Goal: Information Seeking & Learning: Stay updated

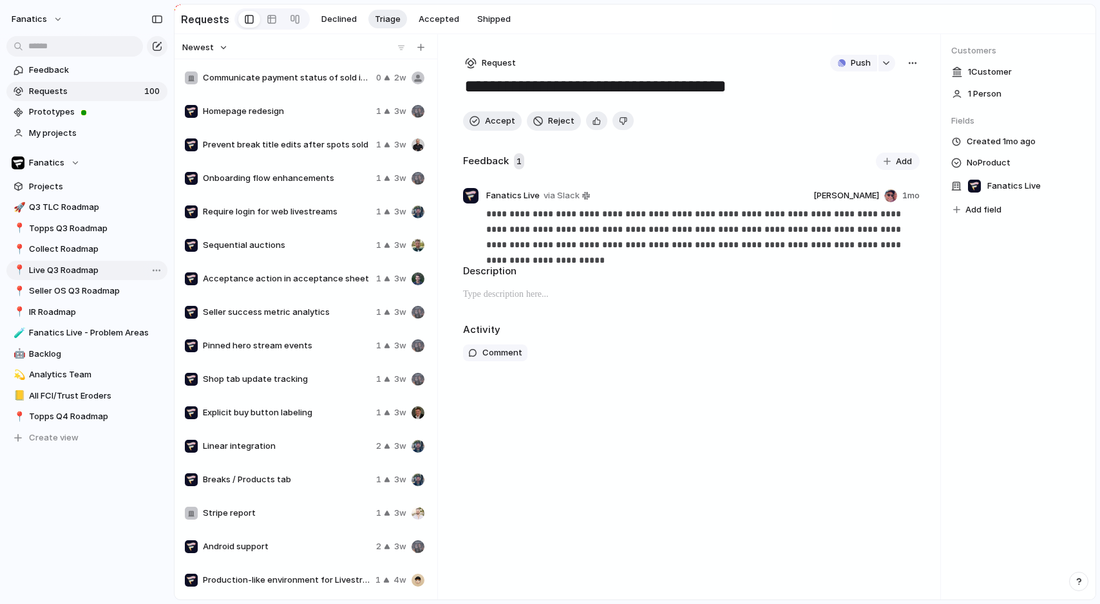
click at [79, 270] on span "Live Q3 Roadmap" at bounding box center [96, 270] width 134 height 13
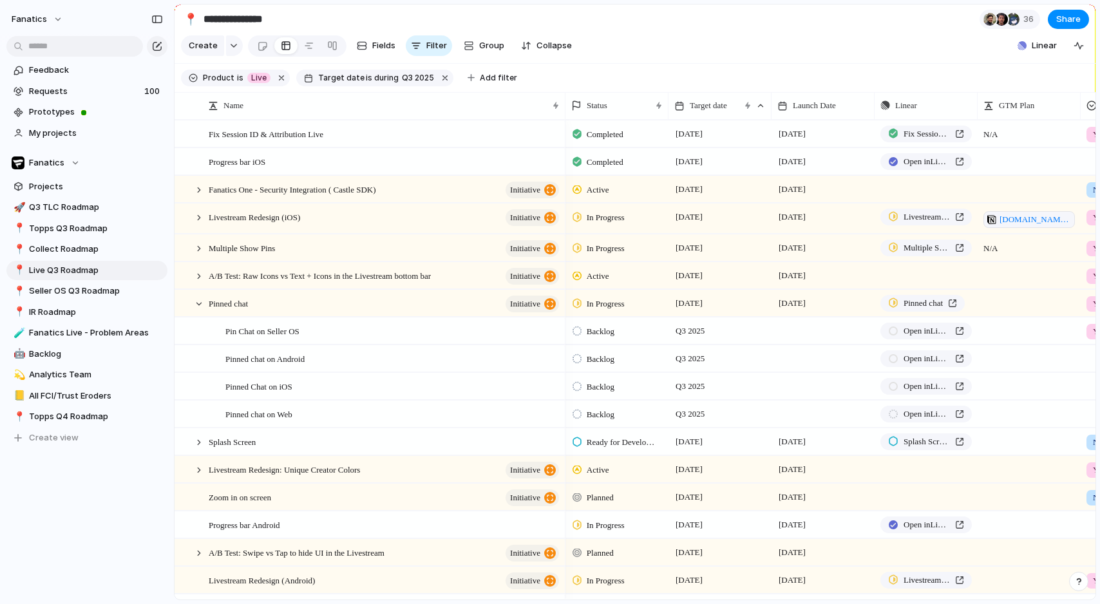
scroll to position [216, 0]
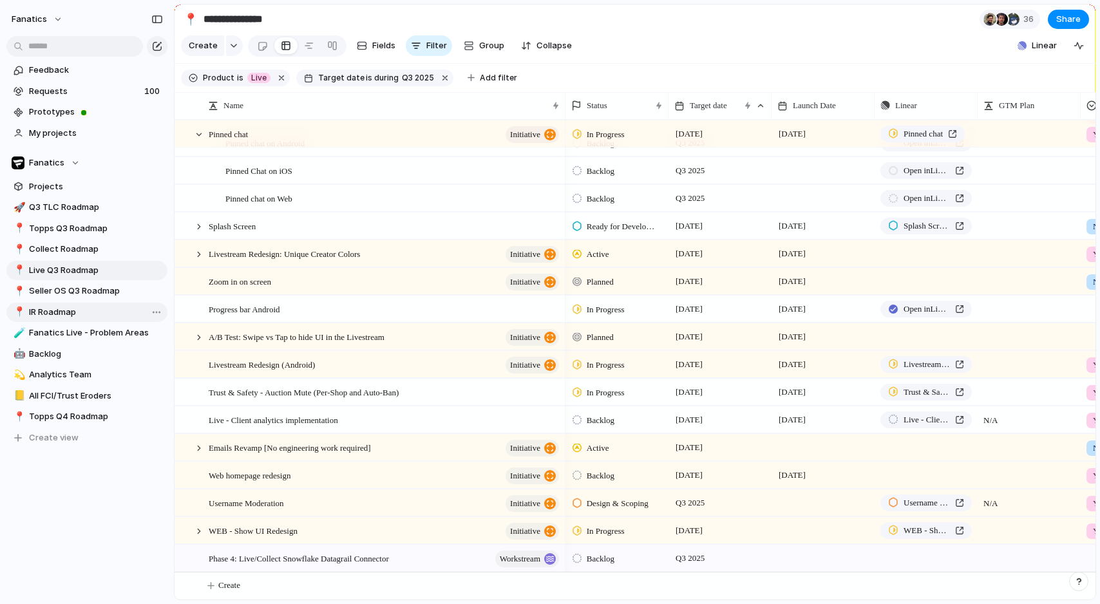
click at [74, 310] on span "IR Roadmap" at bounding box center [96, 312] width 134 height 13
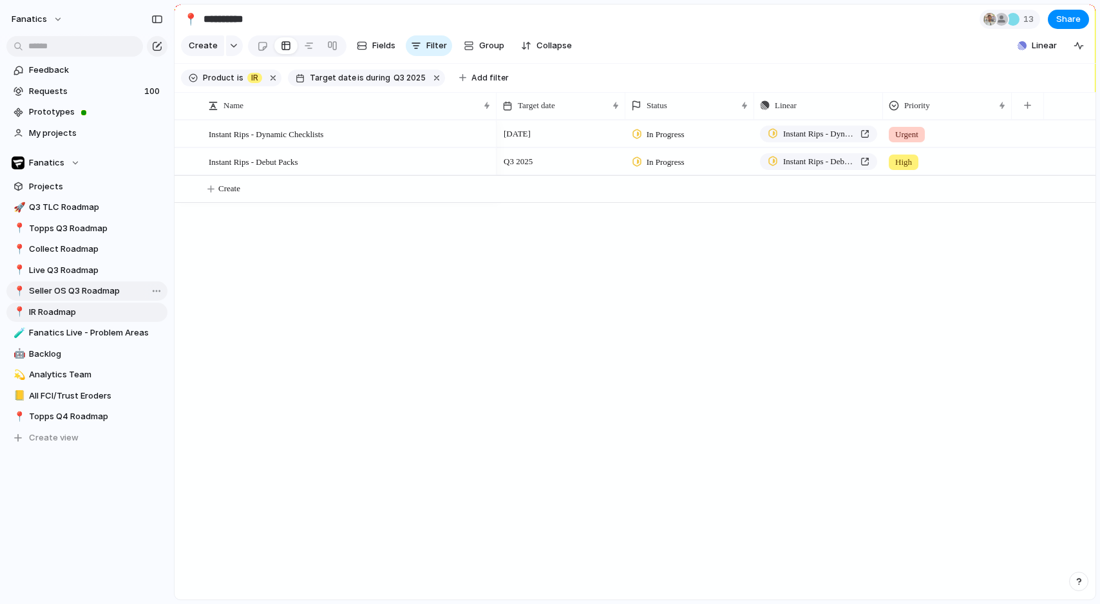
click at [78, 289] on span "Seller OS Q3 Roadmap" at bounding box center [96, 291] width 134 height 13
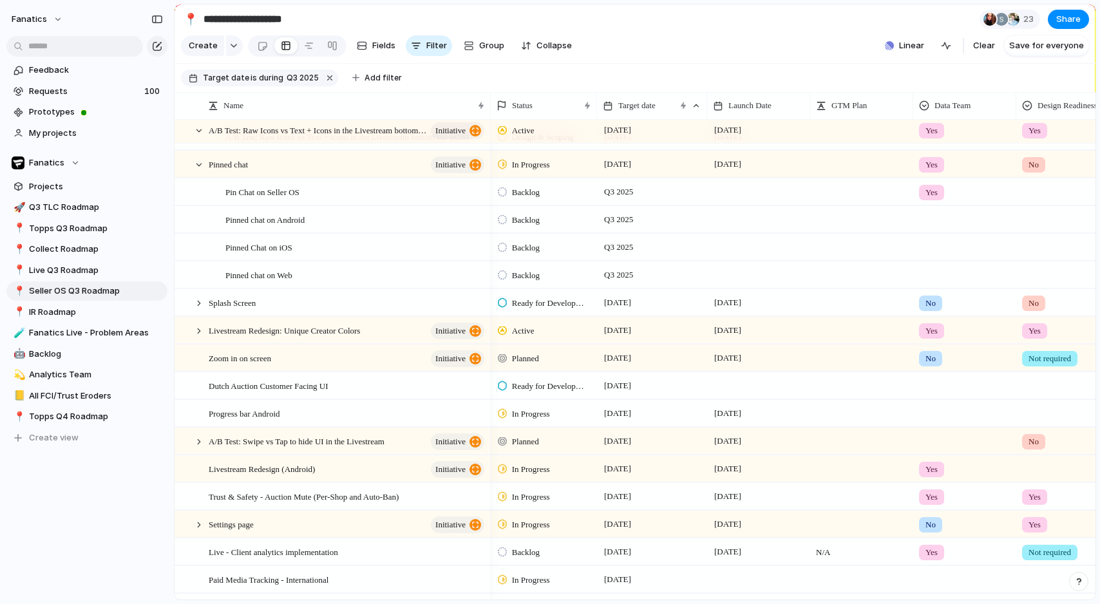
scroll to position [963, 0]
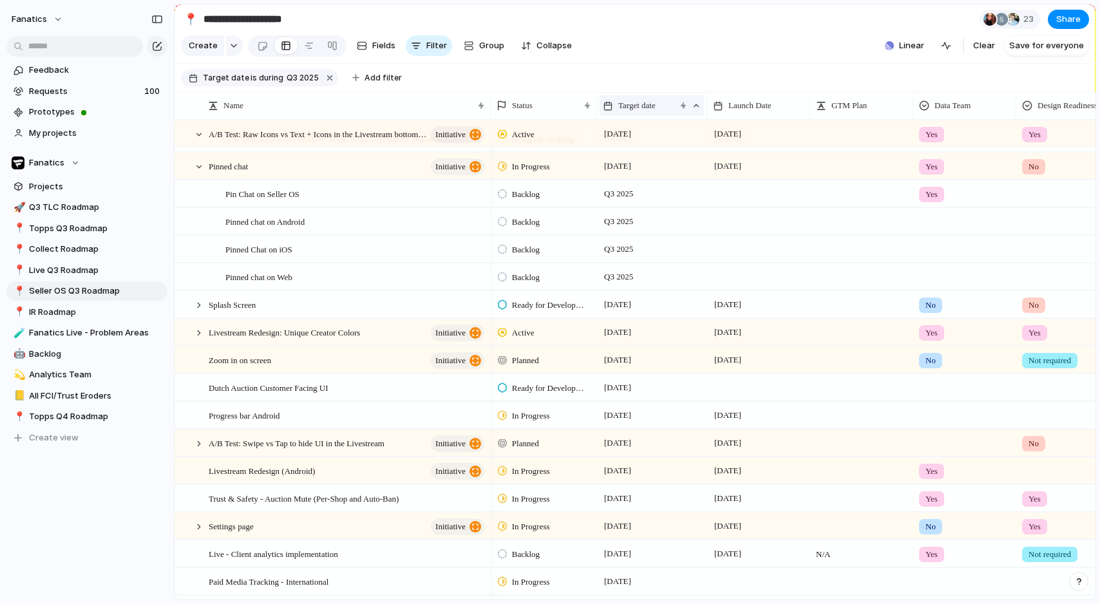
click at [656, 107] on span "Target date" at bounding box center [636, 105] width 37 height 13
click at [660, 195] on span "Sort descending" at bounding box center [659, 197] width 68 height 13
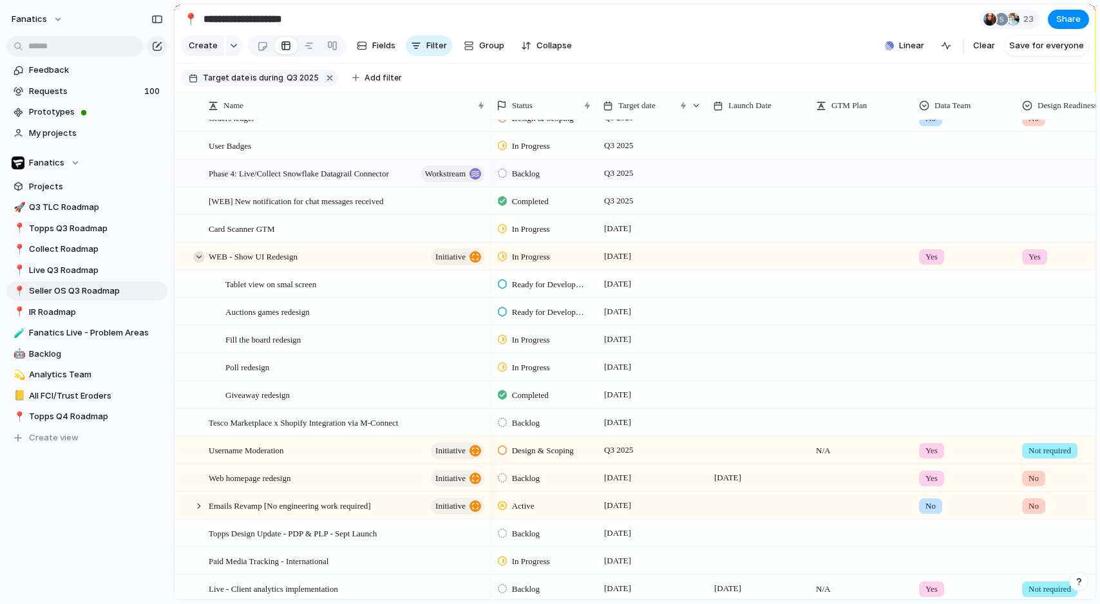
click at [196, 254] on div at bounding box center [199, 257] width 12 height 12
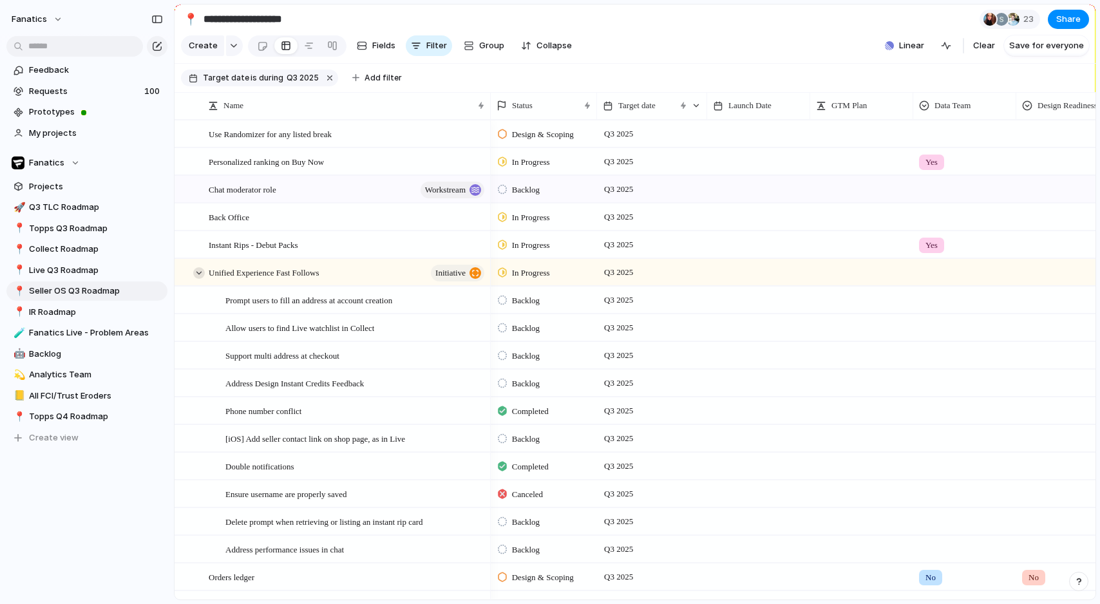
click at [198, 272] on div at bounding box center [199, 273] width 12 height 12
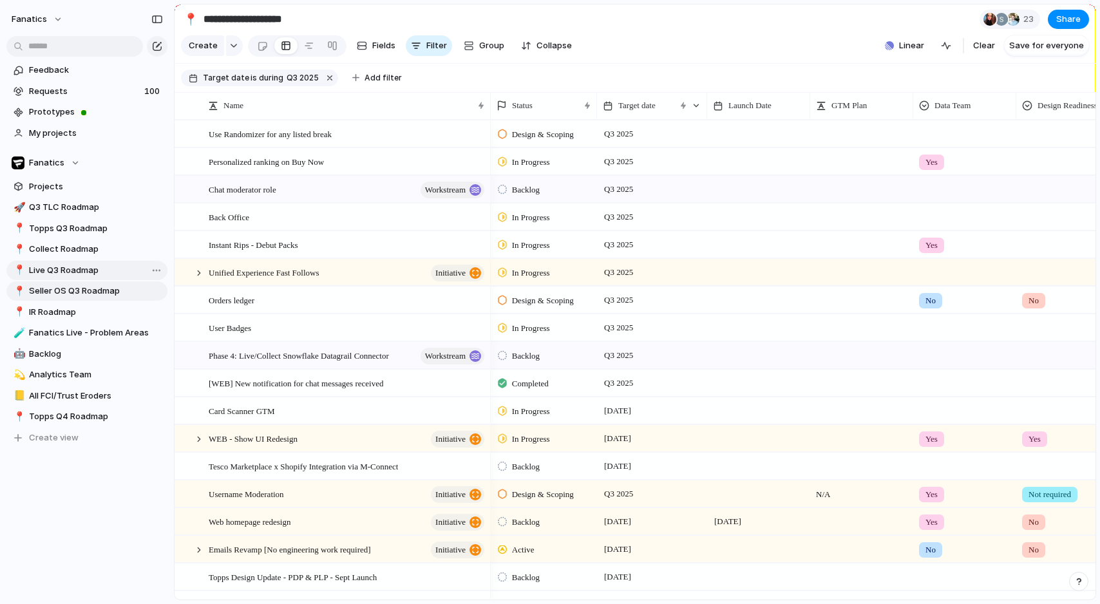
click at [102, 272] on span "Live Q3 Roadmap" at bounding box center [96, 270] width 134 height 13
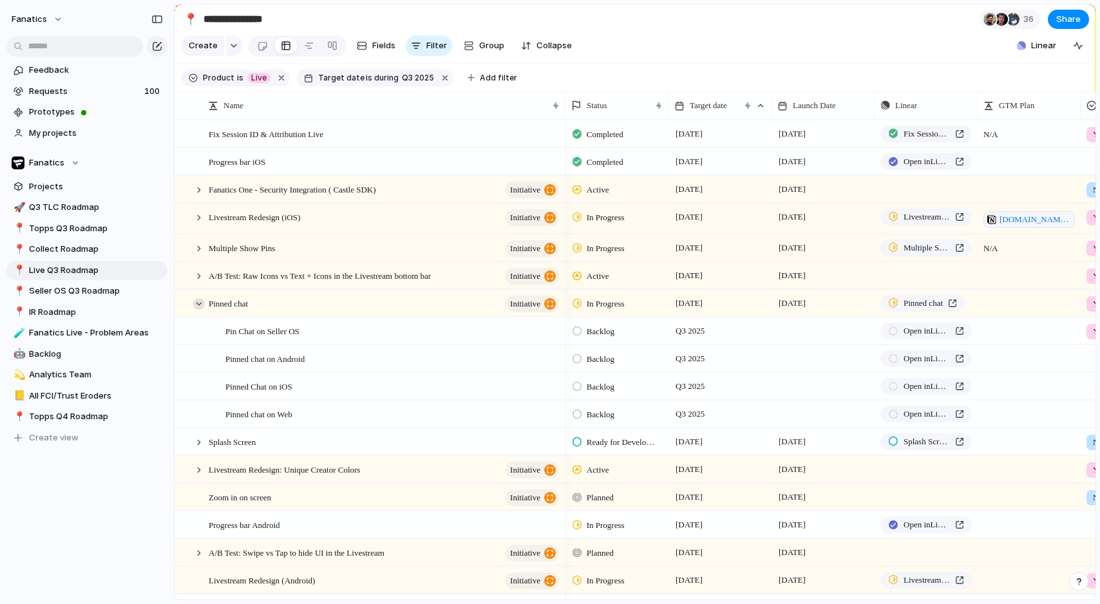
click at [194, 303] on div at bounding box center [199, 304] width 12 height 12
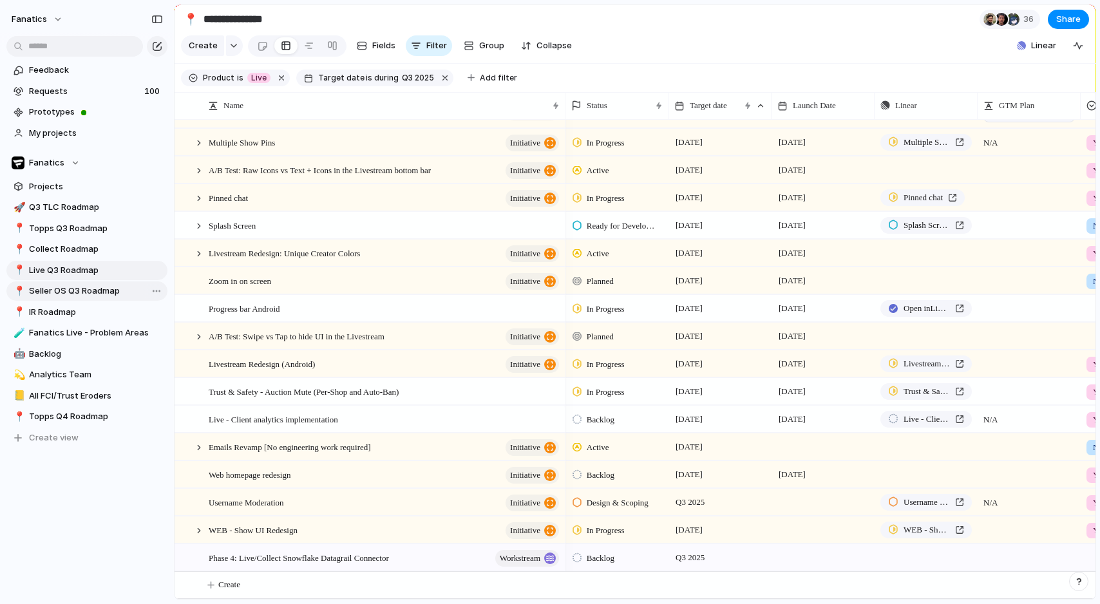
click at [83, 295] on span "Seller OS Q3 Roadmap" at bounding box center [96, 291] width 134 height 13
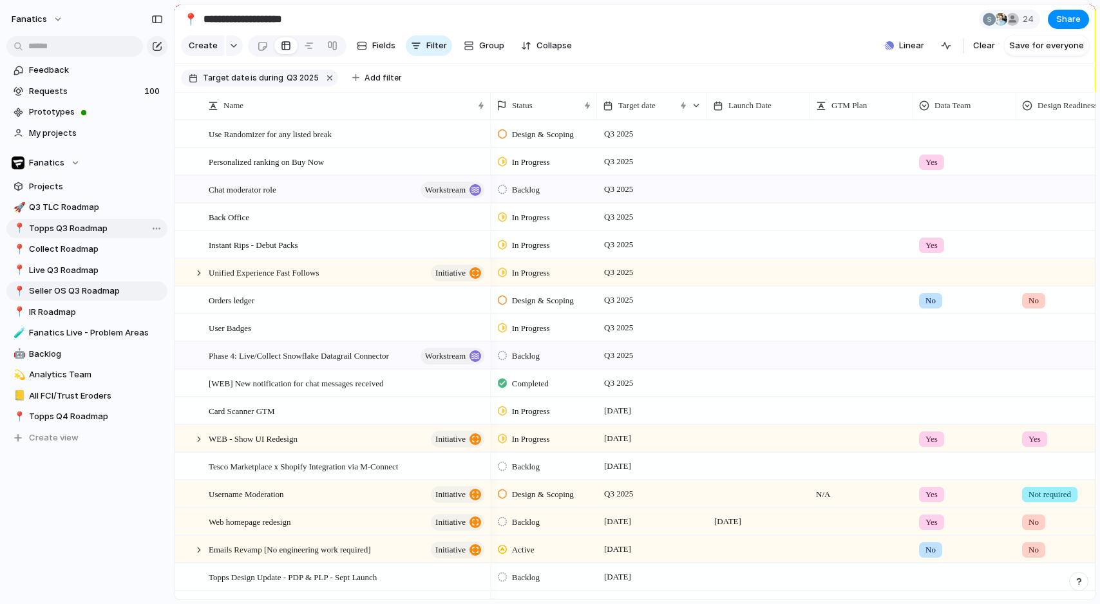
click at [69, 234] on span "Topps Q3 Roadmap" at bounding box center [96, 228] width 134 height 13
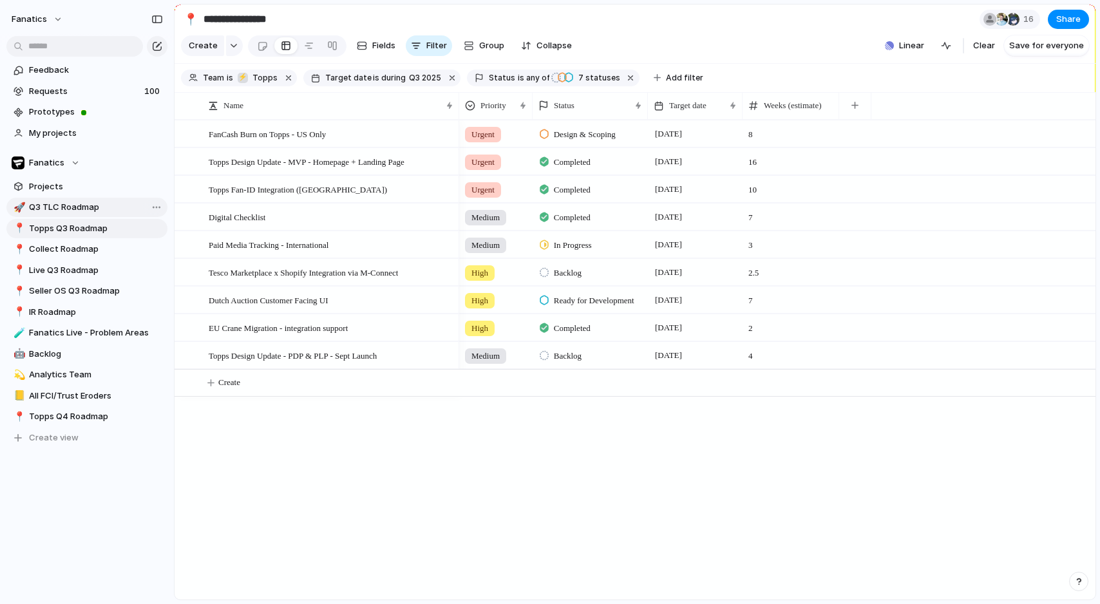
click at [51, 205] on span "Q3 TLC Roadmap" at bounding box center [96, 207] width 134 height 13
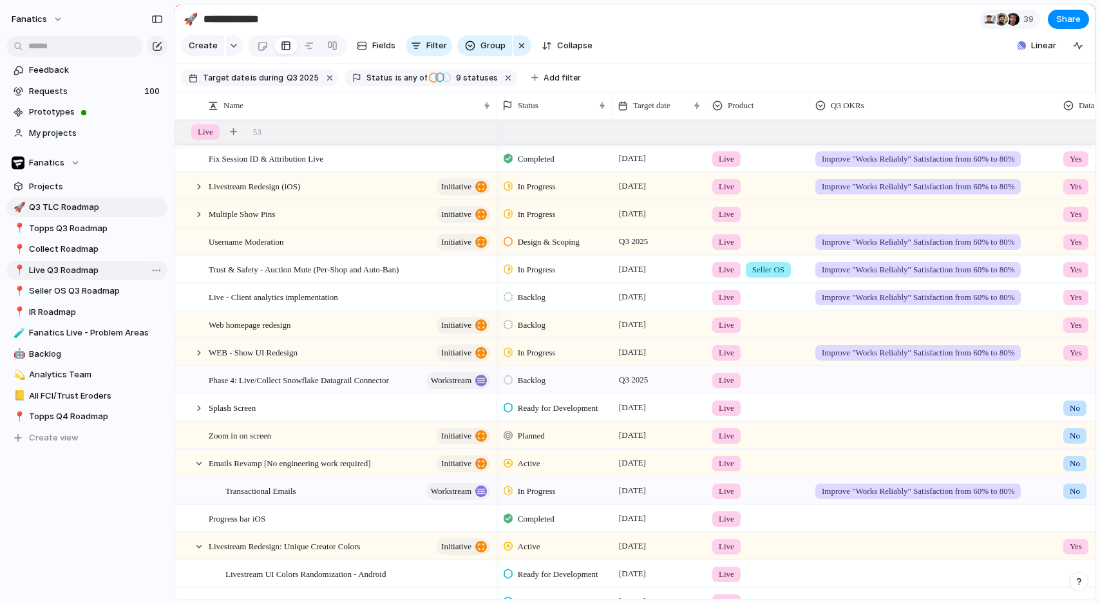
click at [48, 274] on span "Live Q3 Roadmap" at bounding box center [96, 270] width 134 height 13
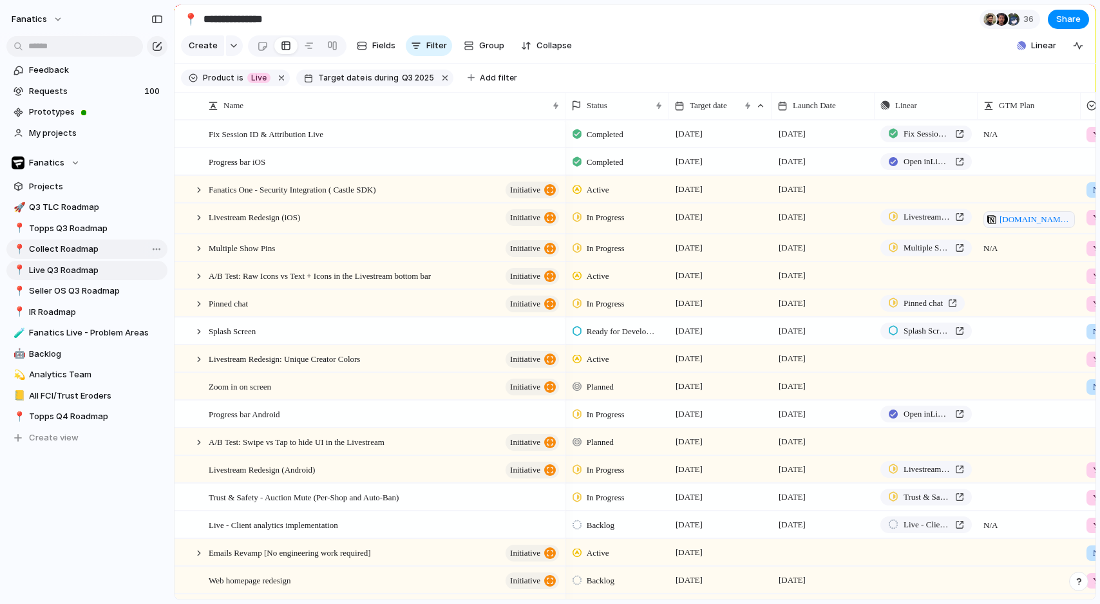
click at [84, 246] on span "Collect Roadmap" at bounding box center [96, 249] width 134 height 13
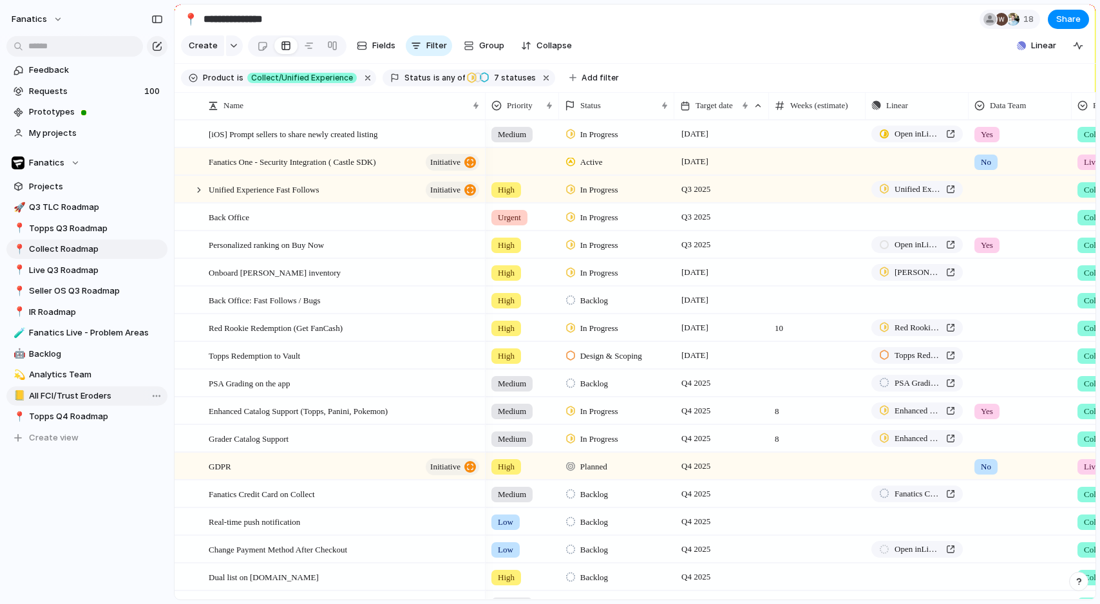
click at [97, 398] on span "All FCI/Trust Eroders" at bounding box center [96, 396] width 134 height 13
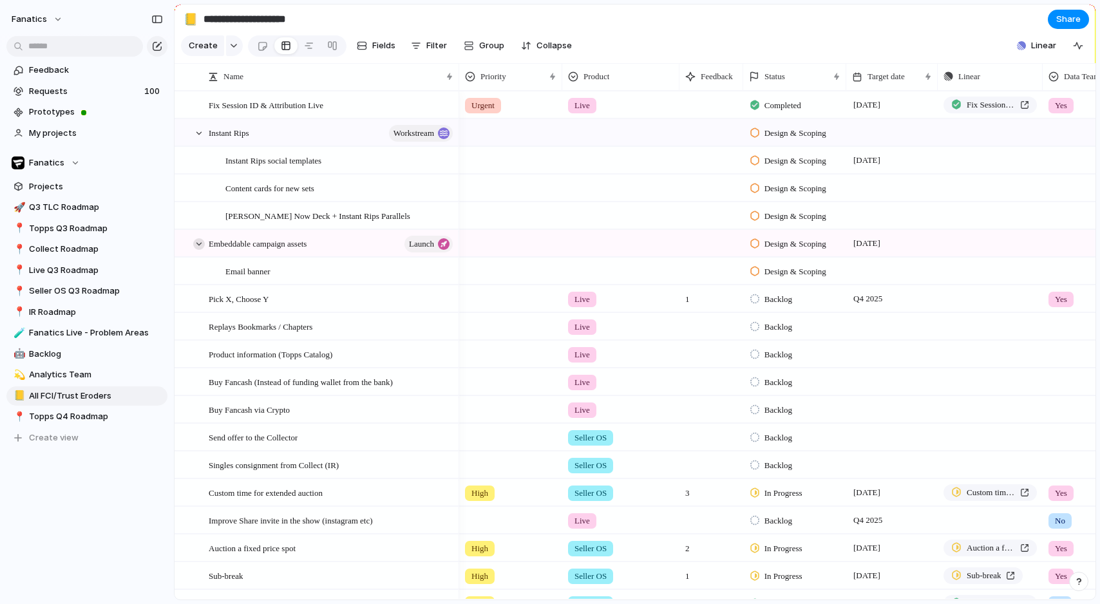
click at [202, 243] on div at bounding box center [199, 244] width 12 height 12
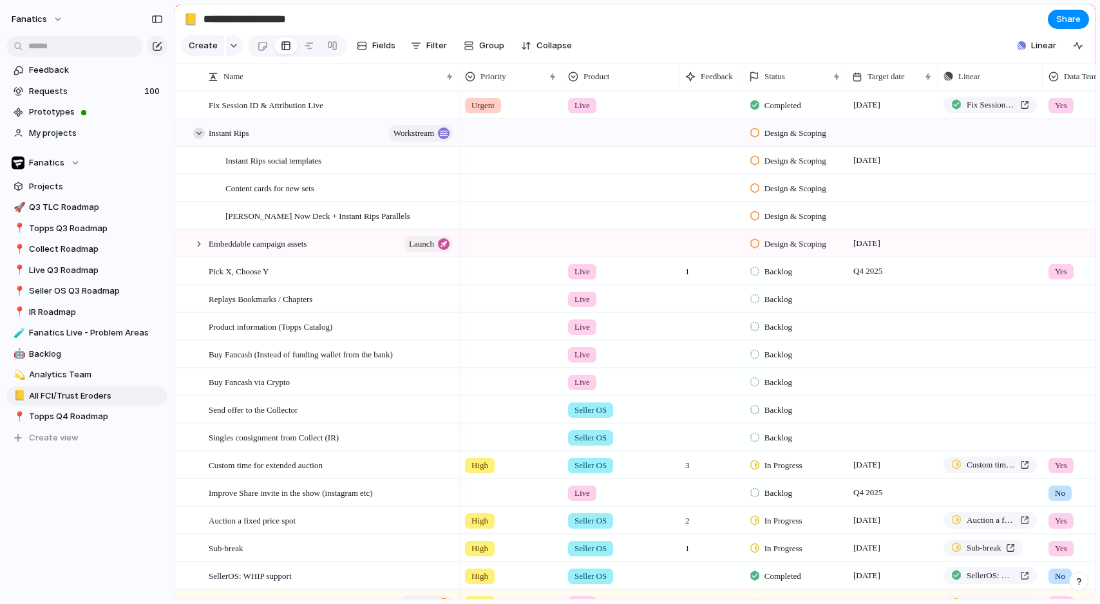
click at [199, 137] on div at bounding box center [199, 134] width 12 height 12
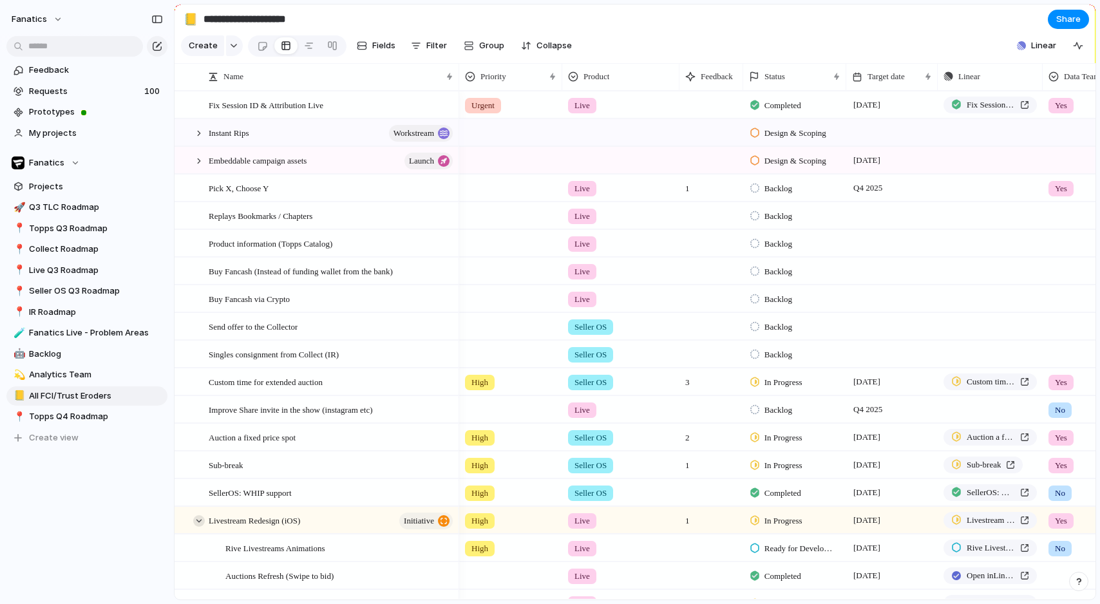
click at [200, 522] on div at bounding box center [199, 521] width 12 height 12
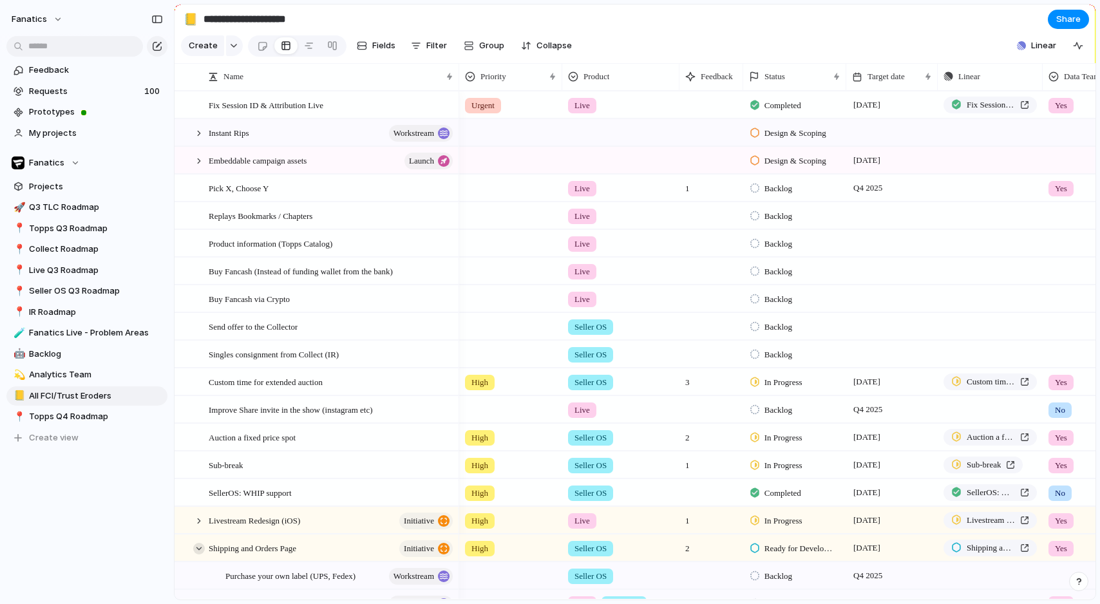
click at [203, 551] on div at bounding box center [199, 549] width 12 height 12
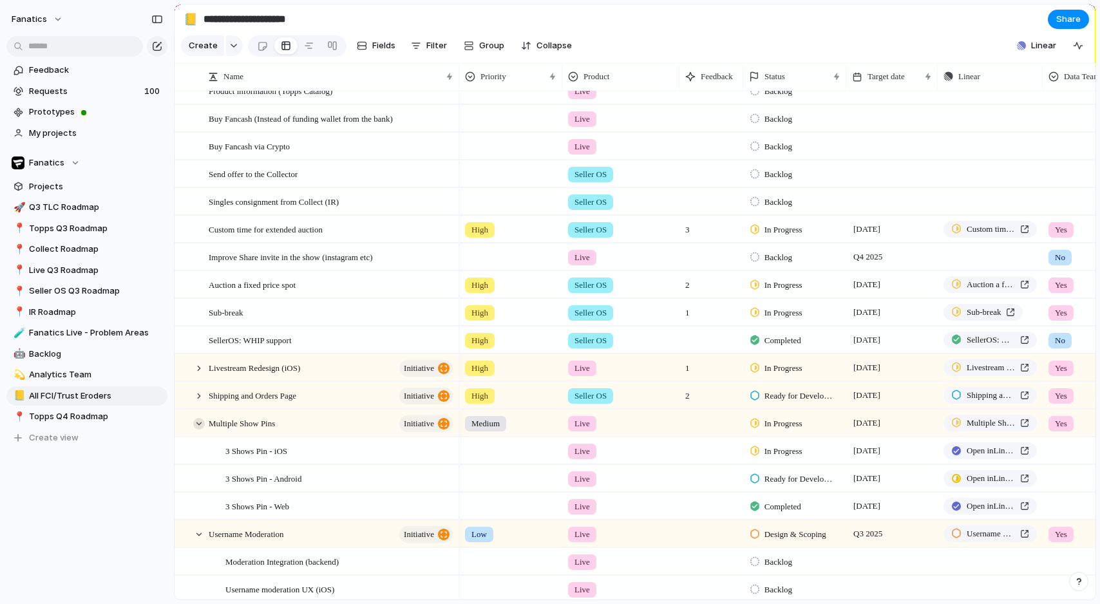
click at [195, 423] on div at bounding box center [199, 424] width 12 height 12
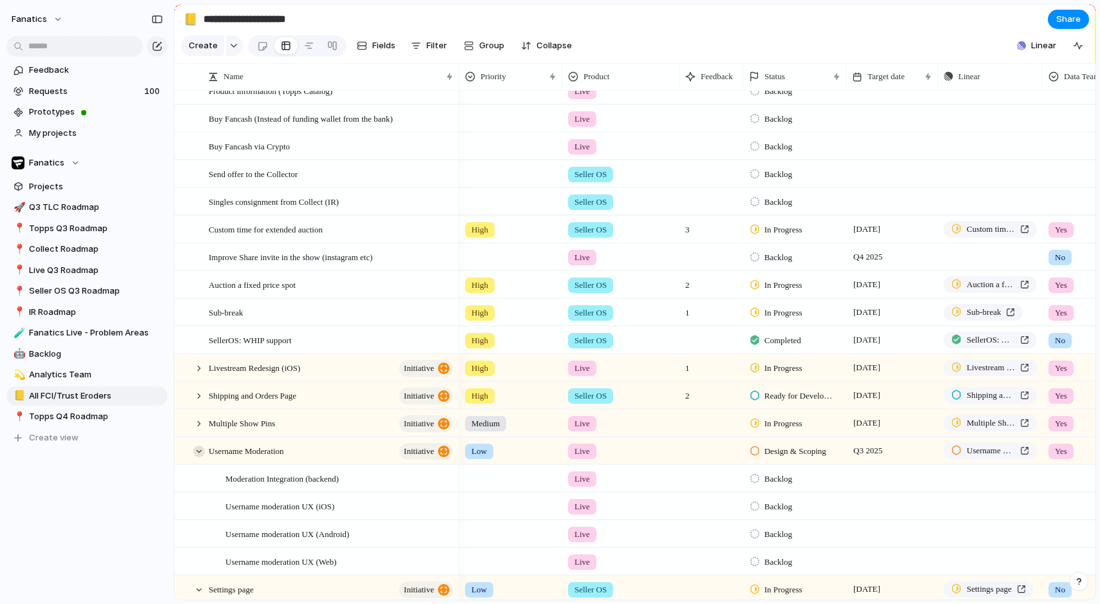
click at [200, 455] on div at bounding box center [199, 452] width 12 height 12
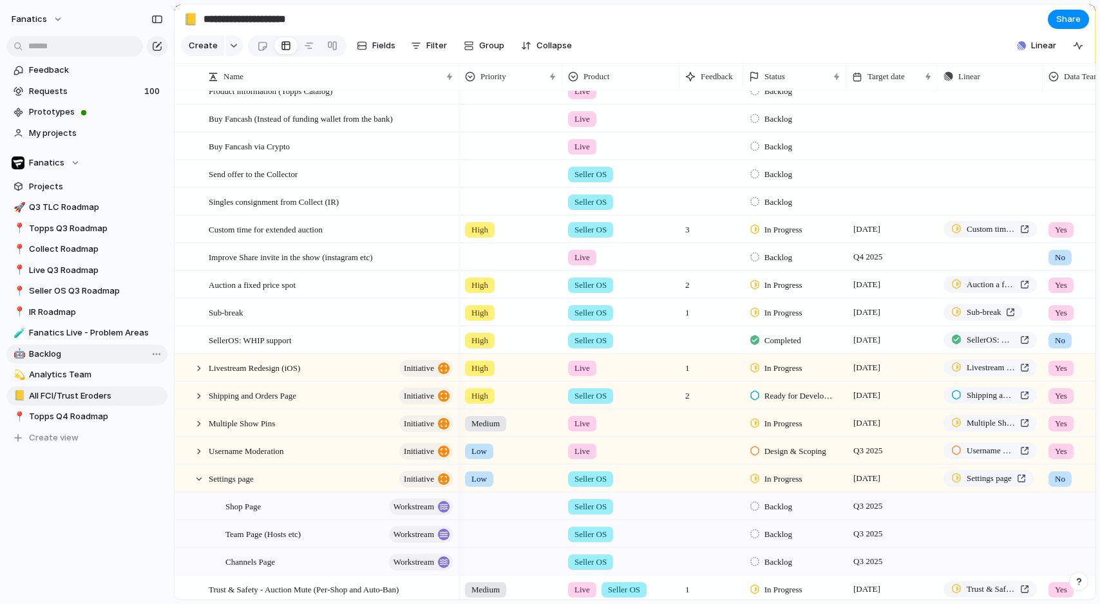
click at [56, 353] on span "Backlog" at bounding box center [96, 354] width 134 height 13
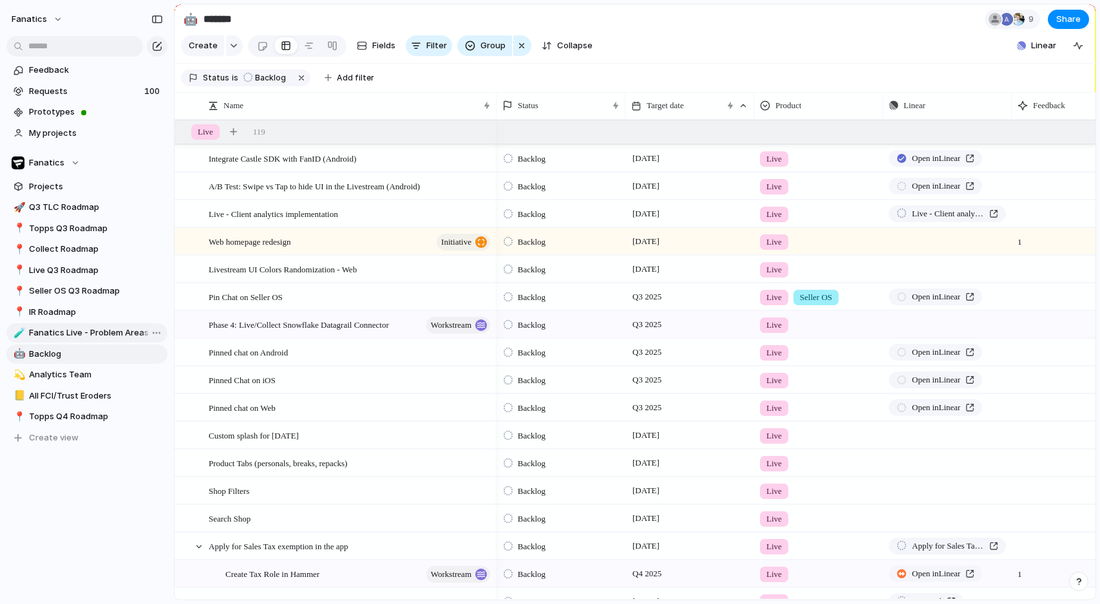
click at [64, 336] on span "Fanatics Live - Problem Areas" at bounding box center [96, 333] width 134 height 13
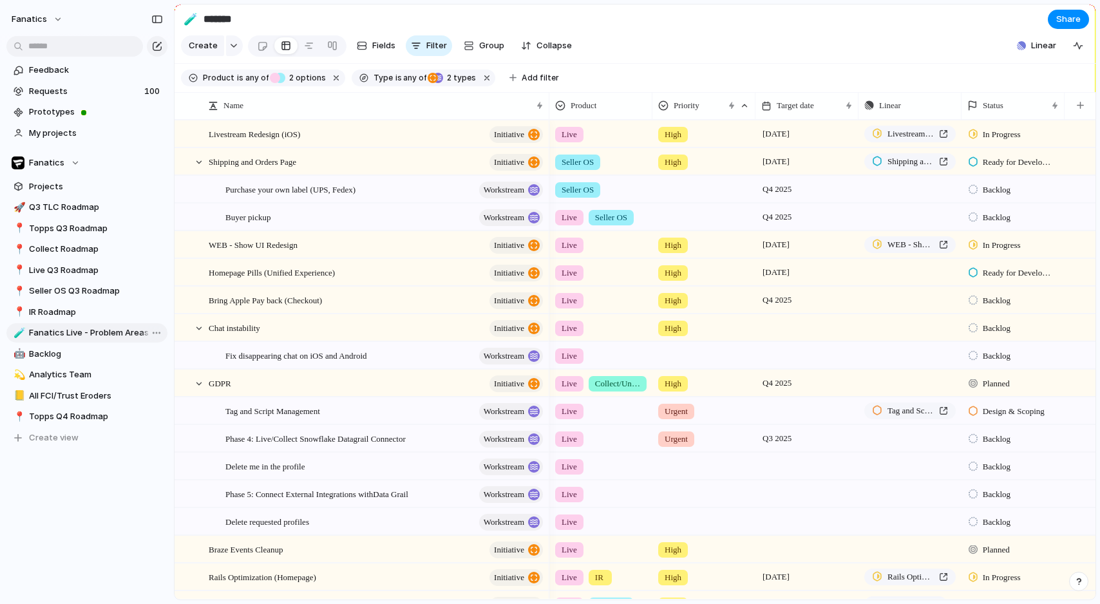
type input "**********"
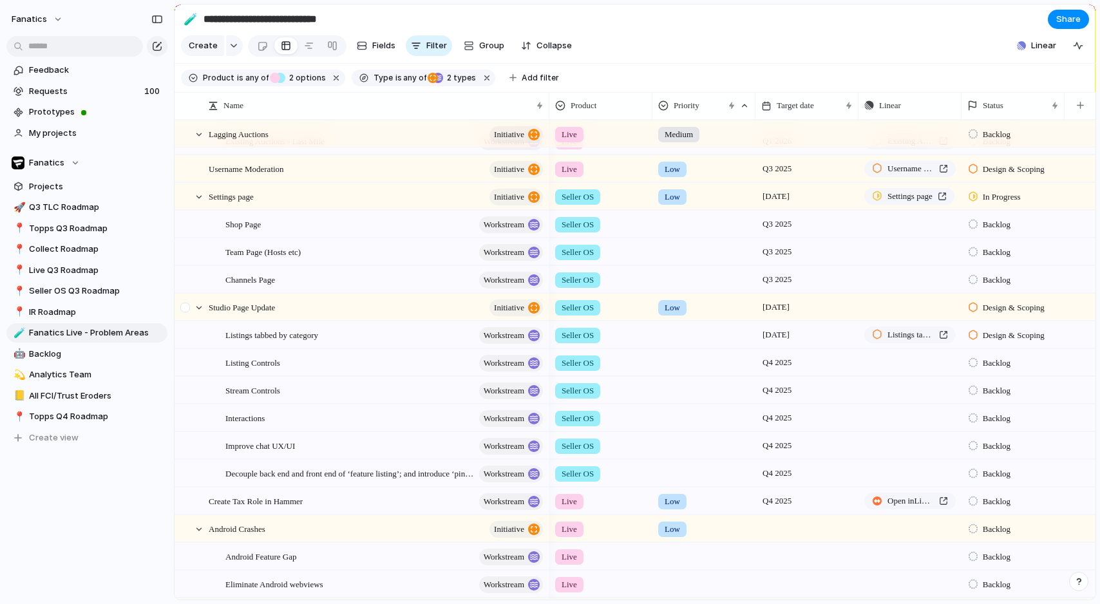
click at [204, 310] on div at bounding box center [192, 307] width 35 height 26
click at [204, 303] on div at bounding box center [192, 307] width 35 height 26
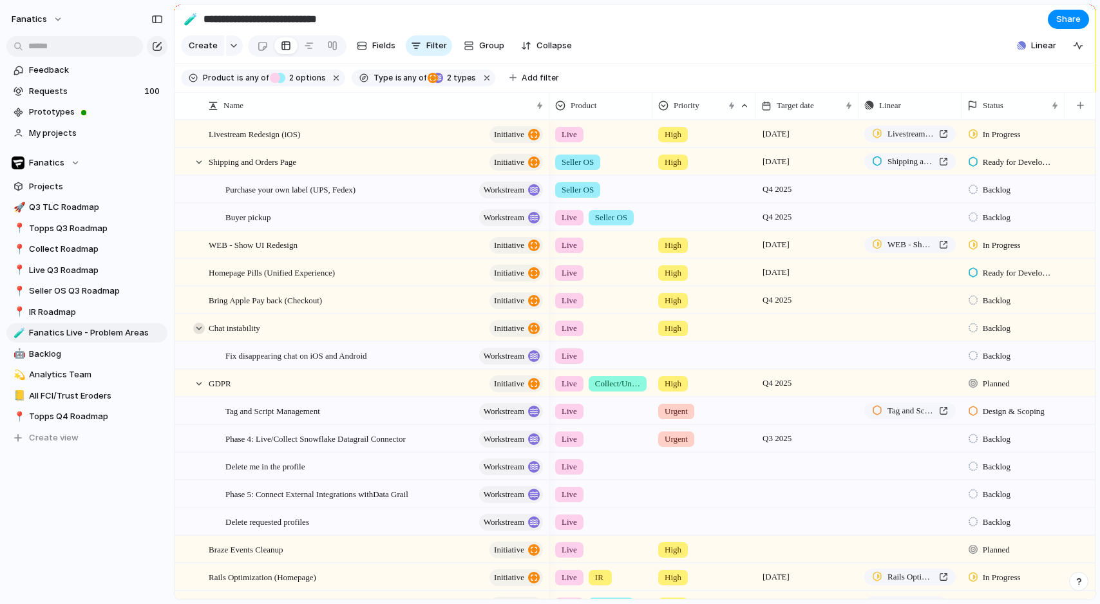
click at [200, 330] on div at bounding box center [199, 329] width 12 height 12
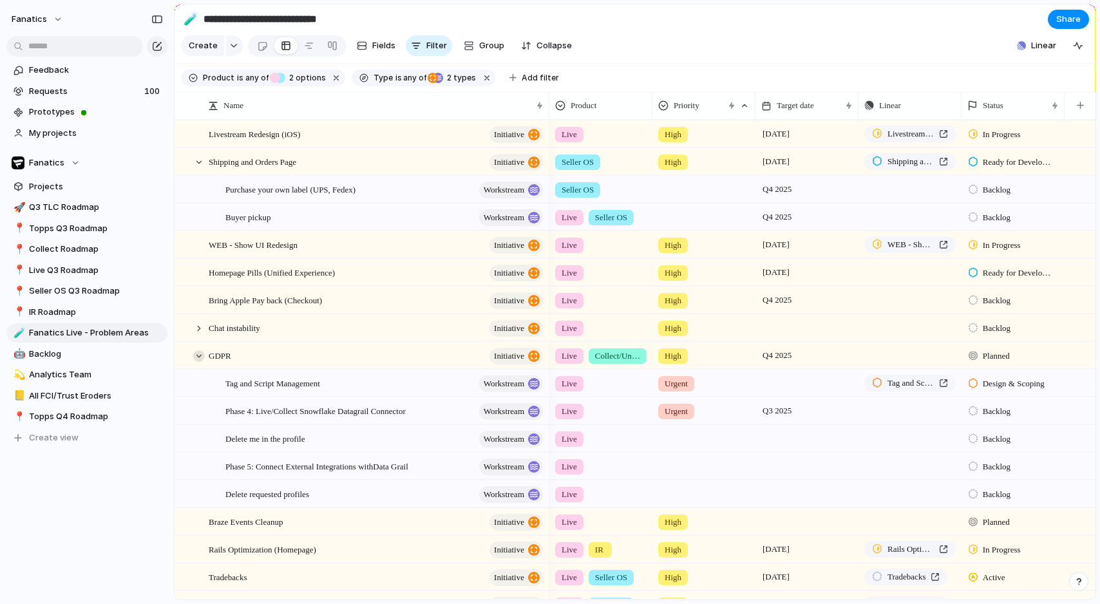
click at [195, 358] on div at bounding box center [199, 356] width 12 height 12
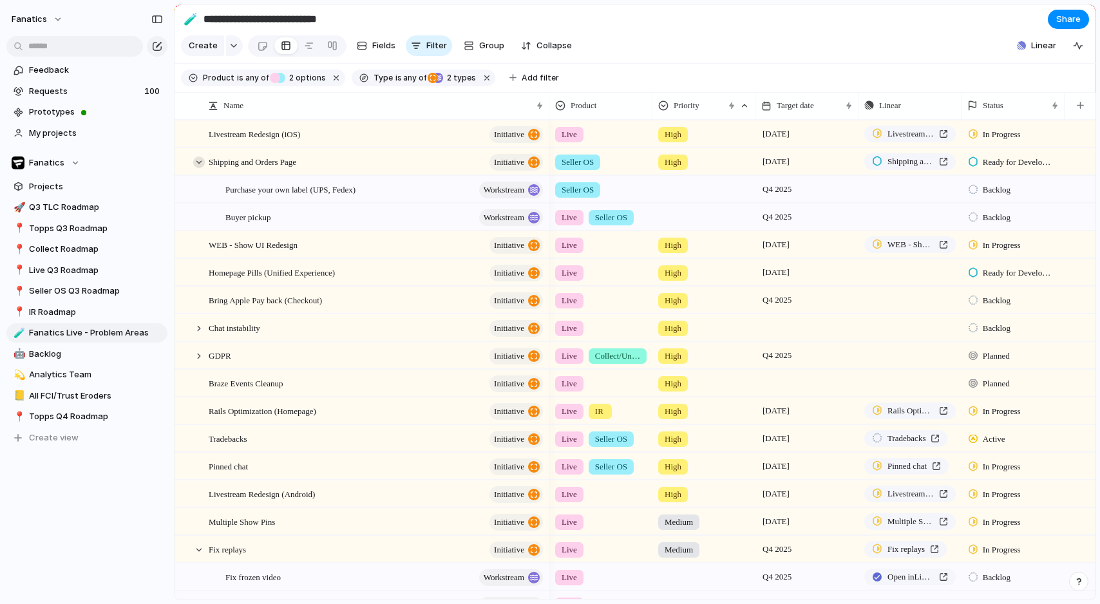
click at [198, 166] on div at bounding box center [199, 163] width 12 height 12
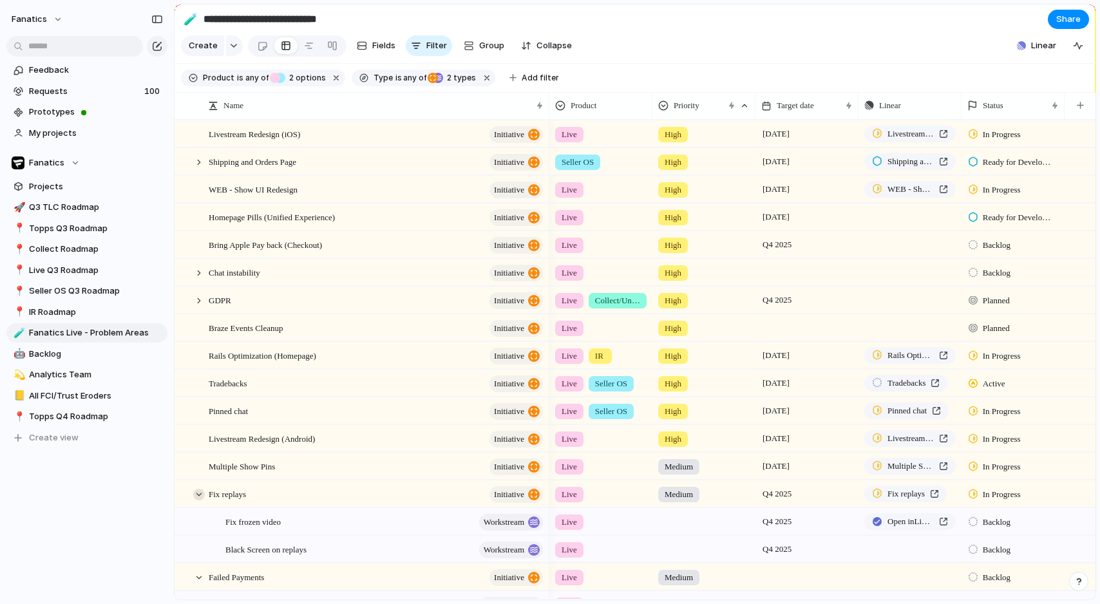
click at [199, 493] on div at bounding box center [199, 495] width 12 height 12
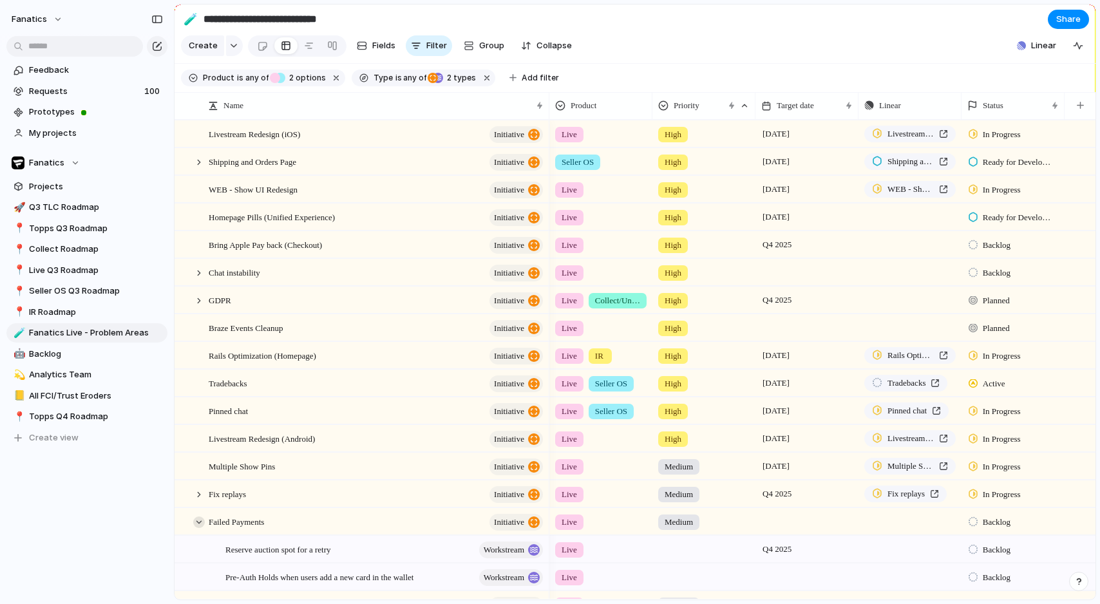
click at [200, 519] on div at bounding box center [199, 523] width 12 height 12
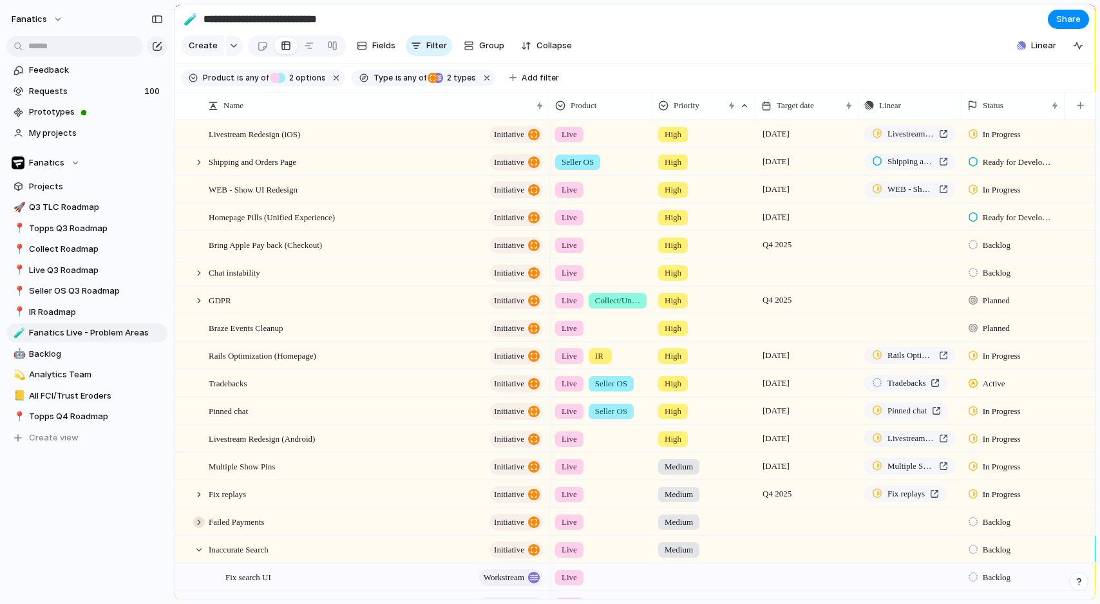
scroll to position [100, 0]
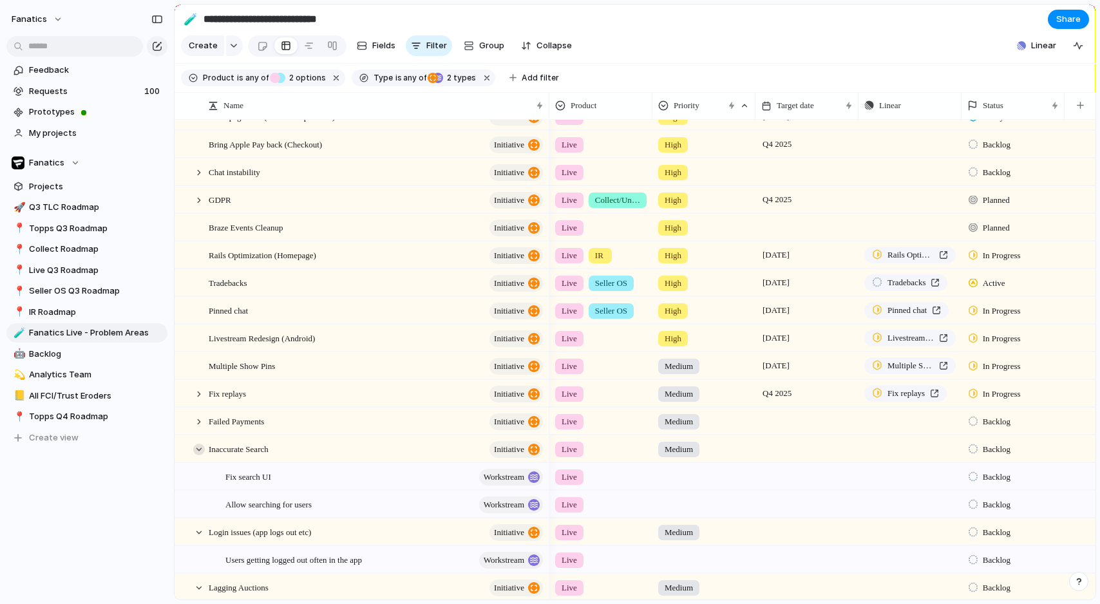
click at [200, 444] on div at bounding box center [199, 450] width 12 height 12
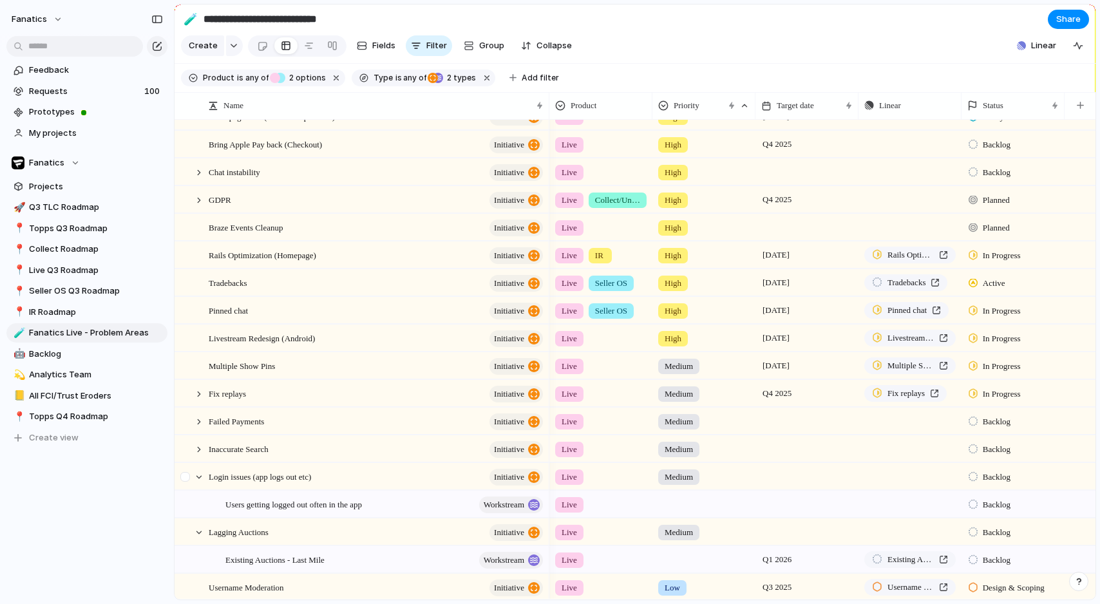
click at [200, 482] on div at bounding box center [192, 477] width 35 height 26
click at [200, 475] on div at bounding box center [199, 477] width 12 height 12
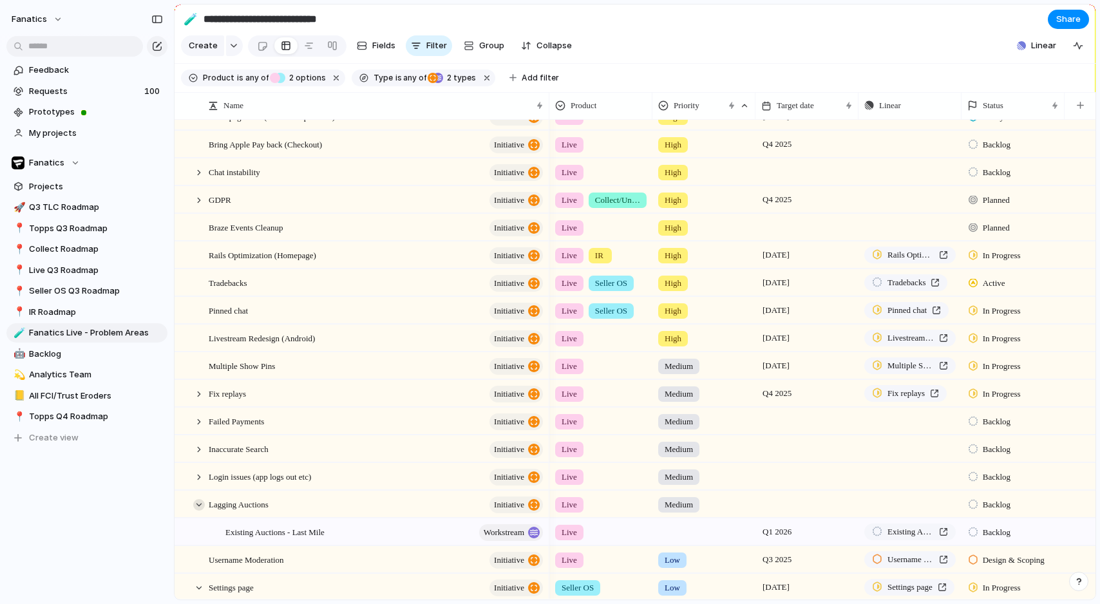
click at [201, 500] on div at bounding box center [199, 505] width 12 height 12
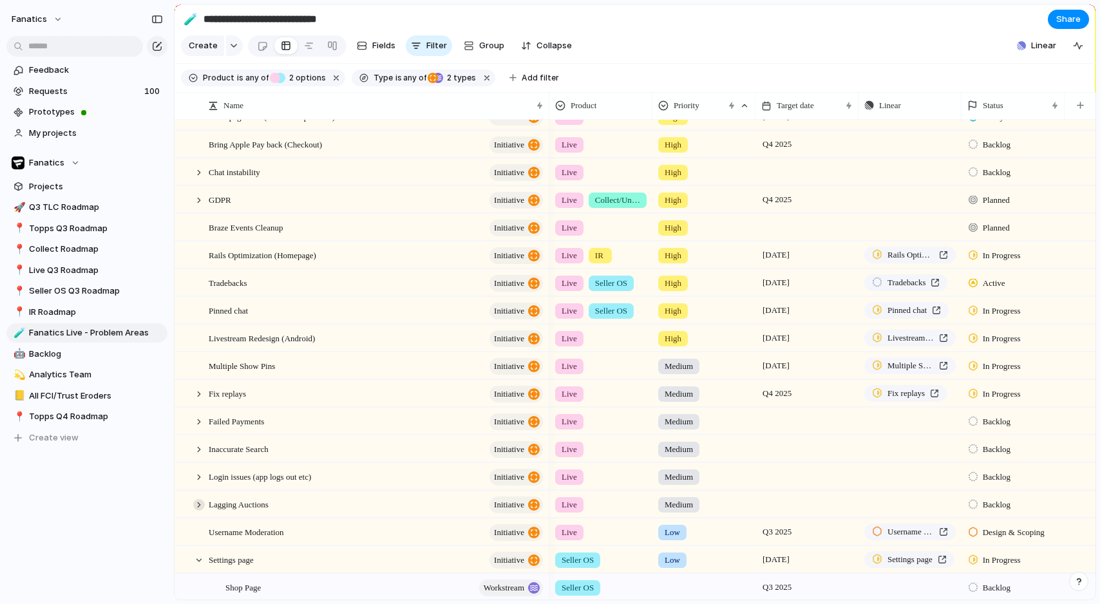
scroll to position [168, 0]
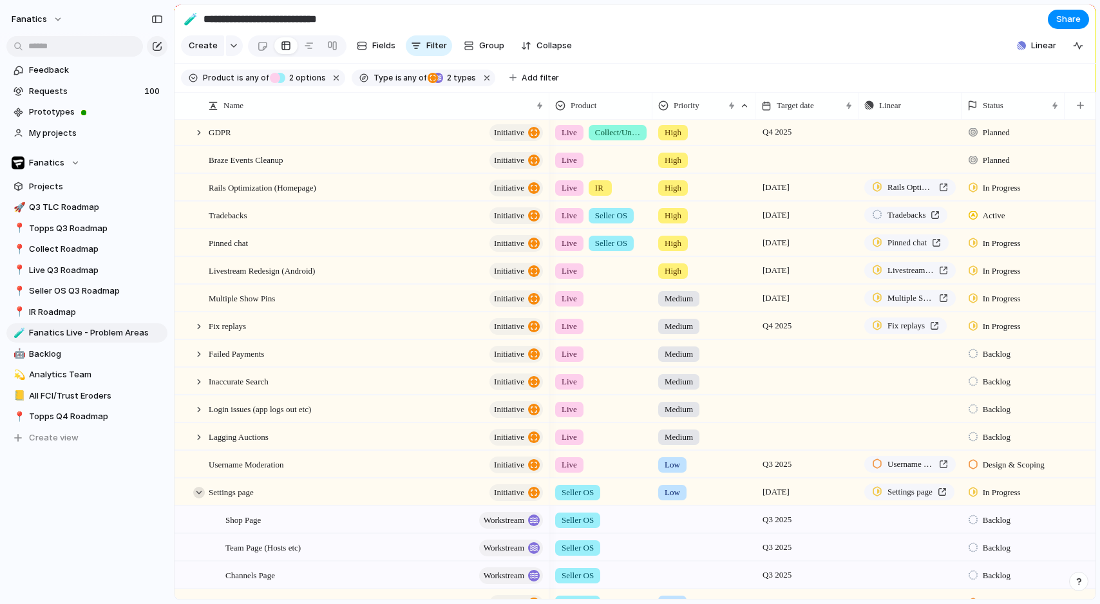
click at [200, 491] on div at bounding box center [199, 493] width 12 height 12
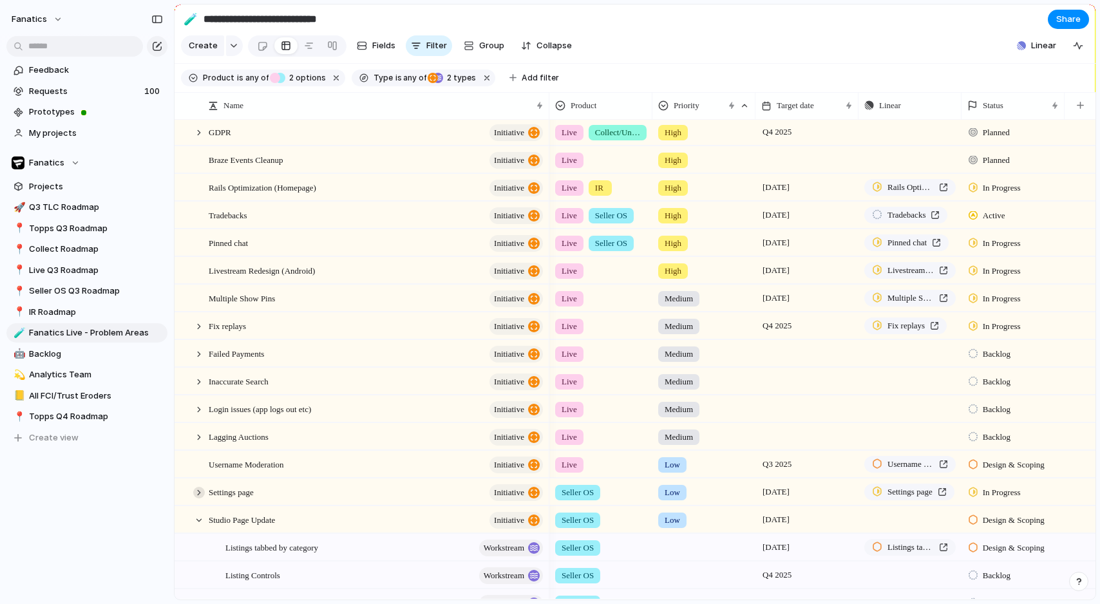
scroll to position [228, 0]
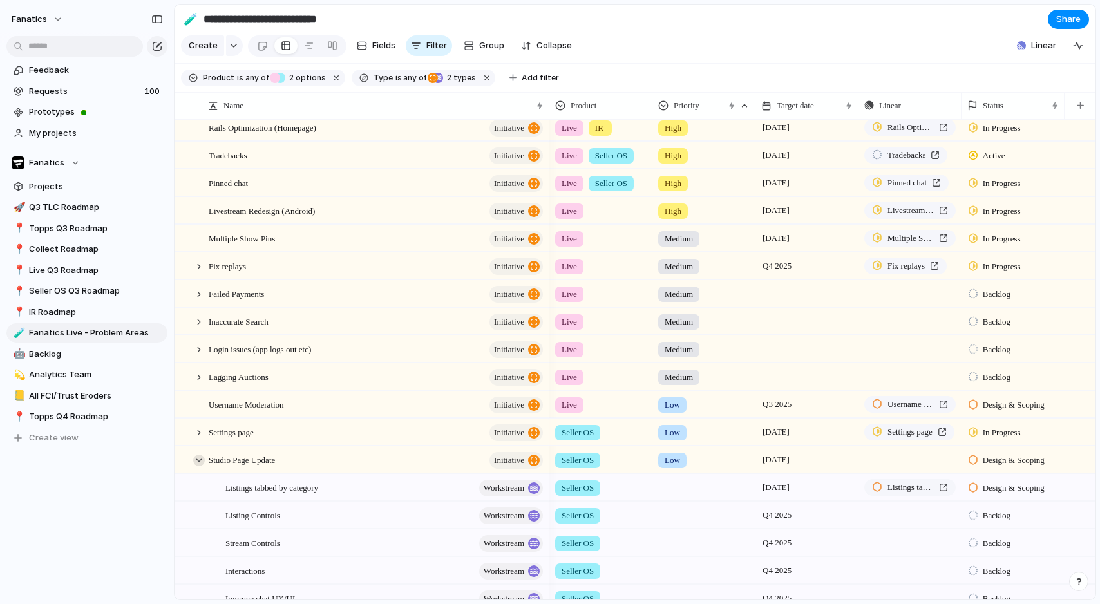
click at [200, 461] on div at bounding box center [199, 461] width 12 height 12
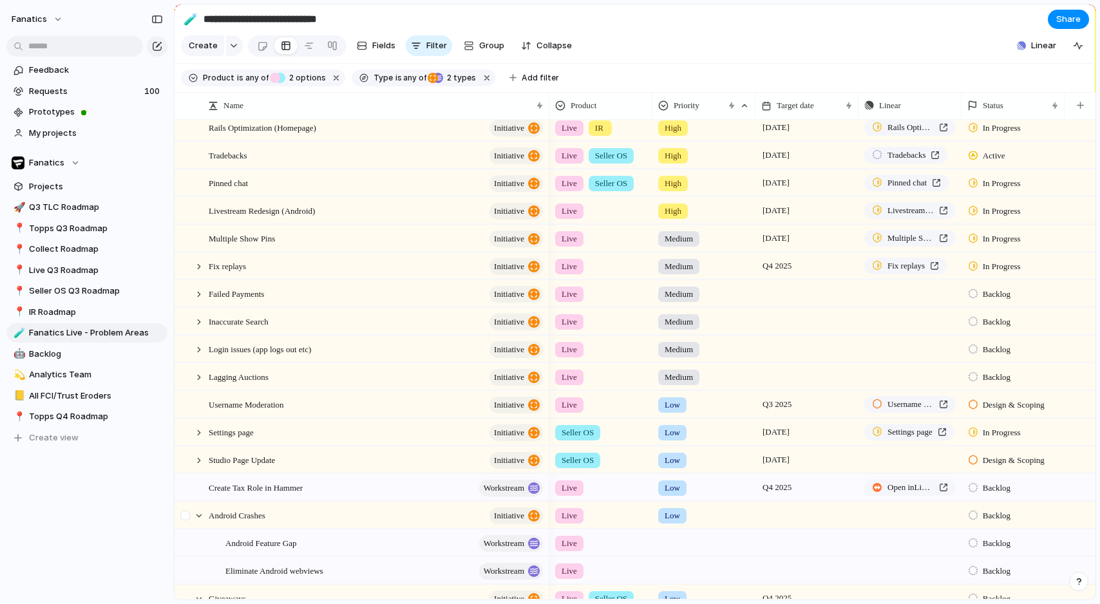
click at [204, 508] on div at bounding box center [192, 515] width 35 height 26
click at [202, 515] on div at bounding box center [199, 516] width 12 height 12
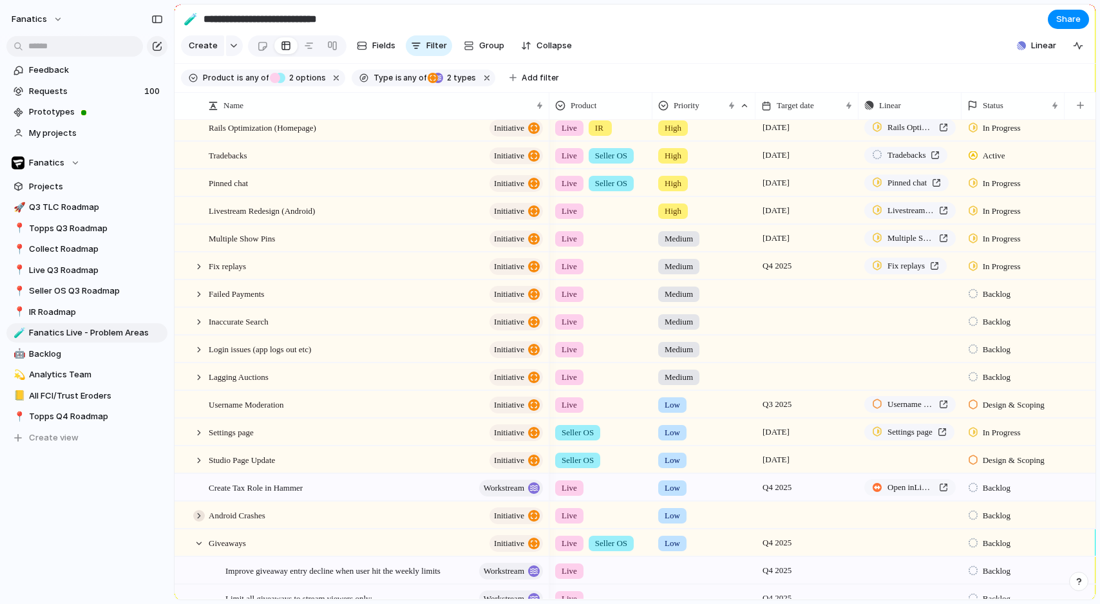
scroll to position [246, 0]
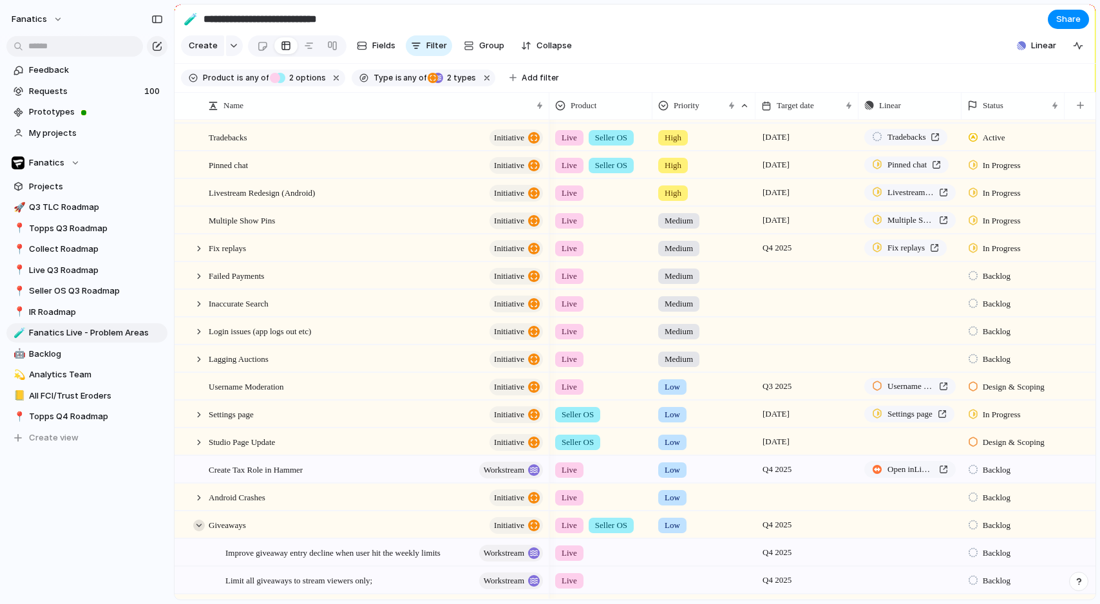
click at [200, 524] on div at bounding box center [199, 526] width 12 height 12
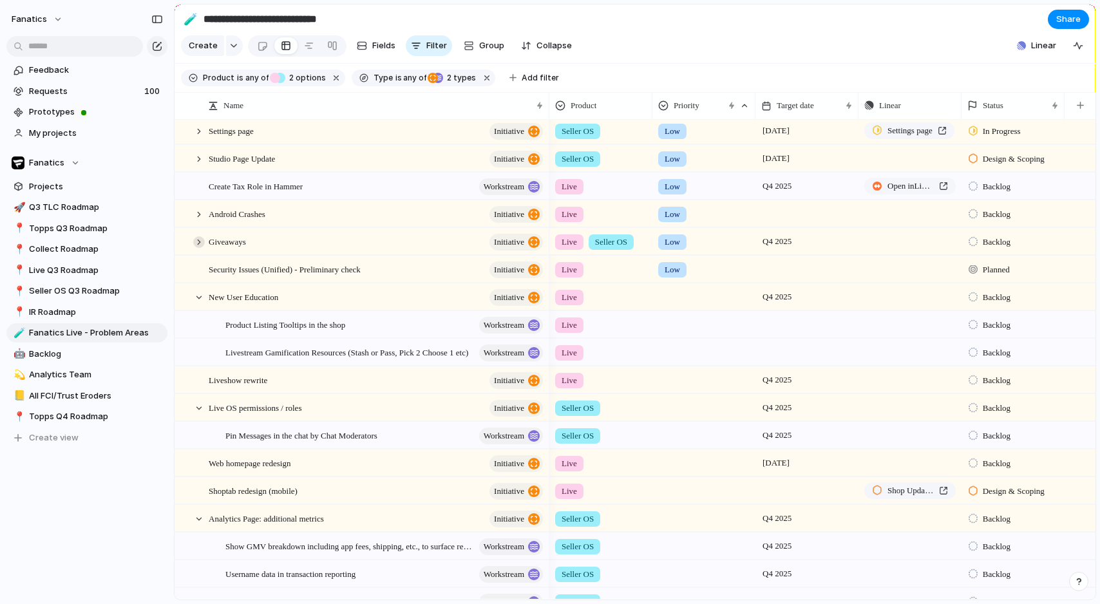
scroll to position [857, 0]
